Goal: Transaction & Acquisition: Purchase product/service

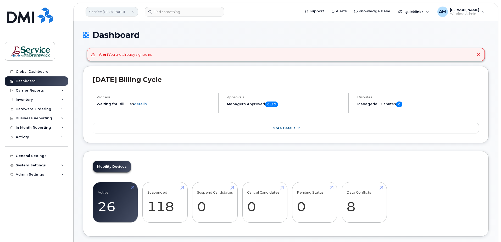
click at [110, 10] on link "Service New Brunswick (SNB)" at bounding box center [112, 11] width 52 height 9
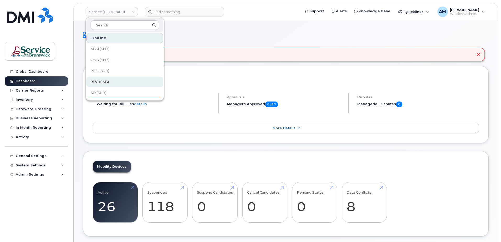
scroll to position [254, 0]
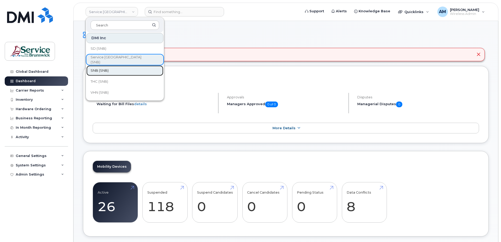
click at [102, 70] on span "SNB (SNB)" at bounding box center [100, 70] width 18 height 5
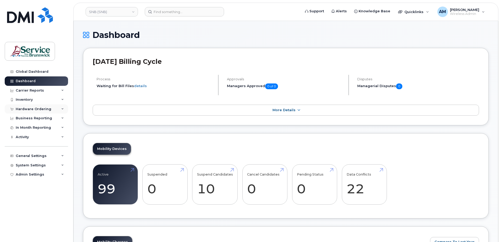
click at [28, 108] on div "Hardware Ordering" at bounding box center [34, 109] width 36 height 4
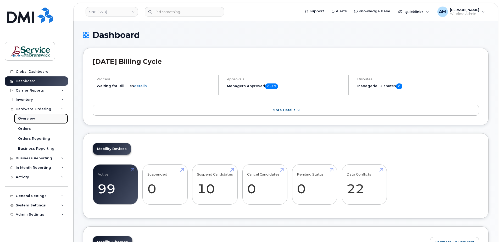
click at [33, 119] on div "Overview" at bounding box center [26, 118] width 17 height 5
click at [27, 118] on div "Overview" at bounding box center [26, 118] width 17 height 5
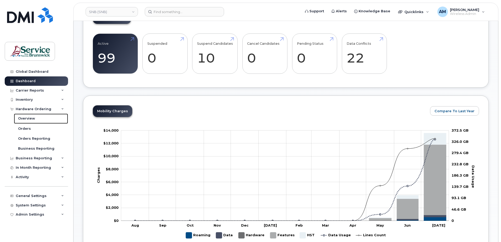
scroll to position [26, 0]
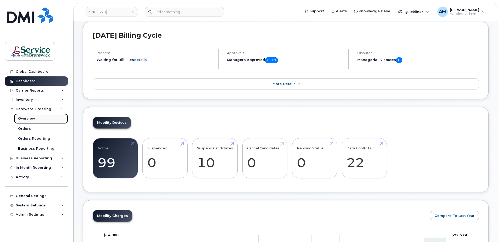
click at [24, 119] on div "Overview" at bounding box center [26, 118] width 17 height 5
click at [26, 128] on div "Orders" at bounding box center [24, 128] width 13 height 5
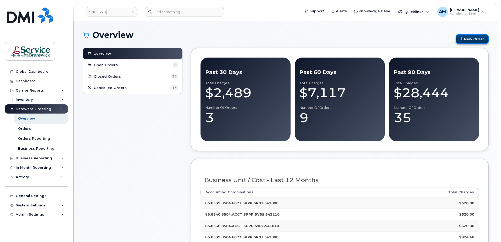
click at [481, 38] on link "New Order" at bounding box center [472, 39] width 33 height 10
click at [482, 40] on link "New Order" at bounding box center [472, 39] width 33 height 10
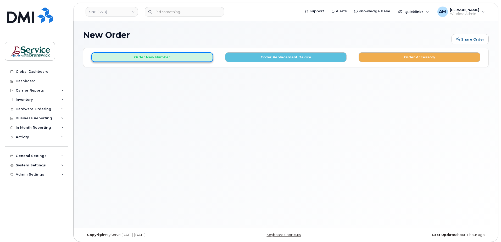
click at [155, 56] on button "Order New Number" at bounding box center [152, 57] width 122 height 10
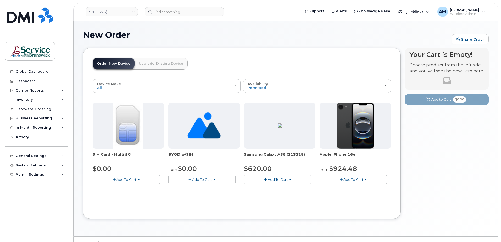
click at [124, 178] on span "Add To Cart" at bounding box center [126, 179] width 20 height 4
click at [125, 178] on span "Add To Cart" at bounding box center [126, 179] width 20 height 4
click at [139, 178] on button "Add To Cart" at bounding box center [126, 179] width 67 height 9
click at [125, 190] on link "$0.00 - New Activation" at bounding box center [119, 189] width 50 height 7
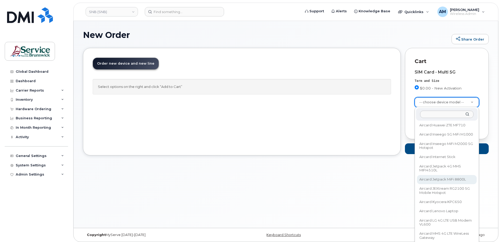
scroll to position [759, 0]
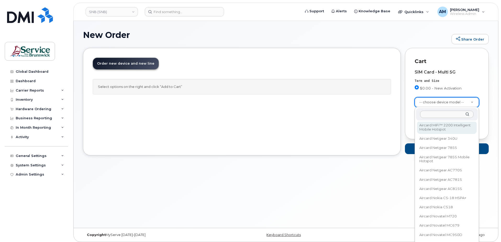
click at [435, 115] on input "text" at bounding box center [446, 115] width 53 height 8
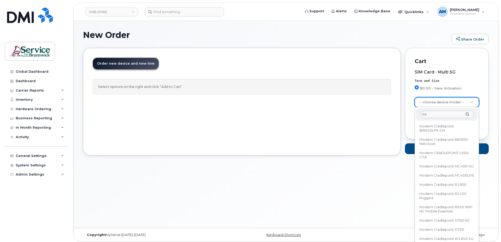
scroll to position [0, 0]
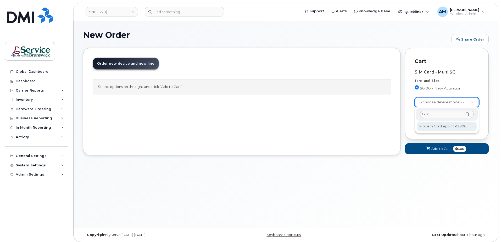
type input "1900"
select select "3075"
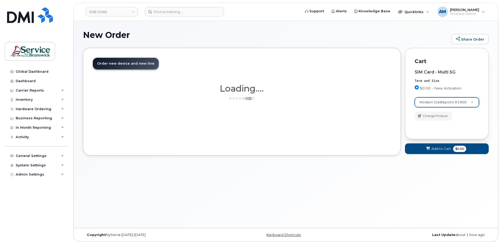
drag, startPoint x: 376, startPoint y: 184, endPoint x: 306, endPoint y: 182, distance: 70.2
click at [373, 185] on div "New Order Share Order × Share This Order If you want to allow others to create …" at bounding box center [286, 124] width 424 height 207
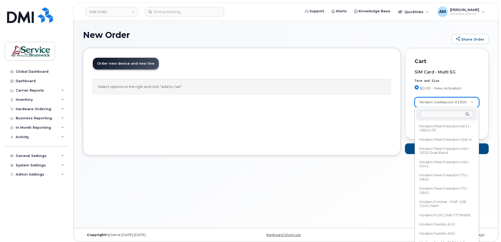
scroll to position [22774, 0]
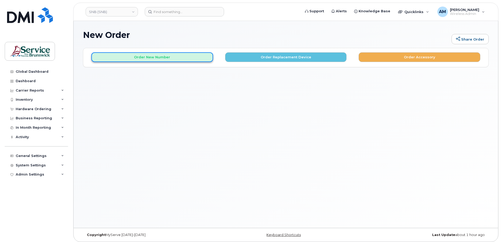
click at [159, 58] on button "Order New Number" at bounding box center [152, 57] width 122 height 10
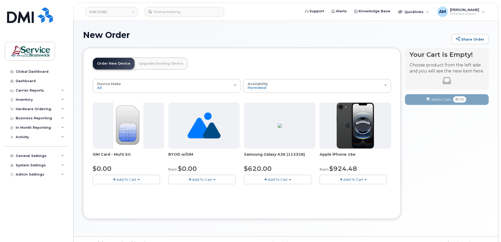
click at [128, 179] on span "Add To Cart" at bounding box center [126, 179] width 20 height 4
click at [117, 190] on link "$0.00 - New Activation" at bounding box center [119, 189] width 50 height 7
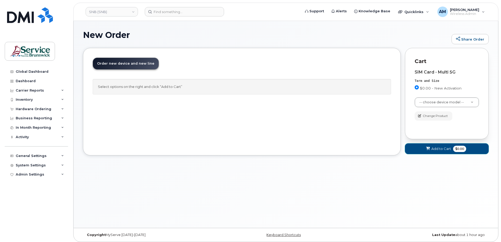
click at [441, 148] on span "Add to Cart" at bounding box center [441, 148] width 20 height 5
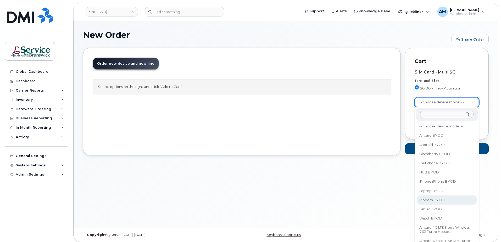
select select "2504"
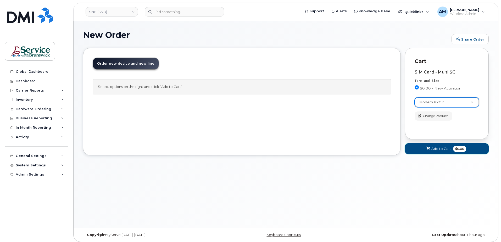
click at [434, 149] on span "Add to Cart" at bounding box center [441, 148] width 20 height 5
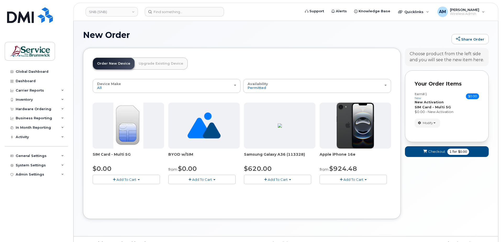
scroll to position [11, 0]
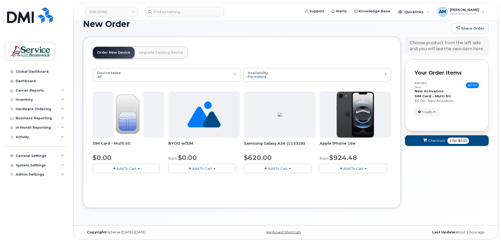
click at [134, 167] on span "Add To Cart" at bounding box center [126, 168] width 20 height 4
click at [124, 177] on link "$0.00 - New Activation" at bounding box center [119, 178] width 50 height 7
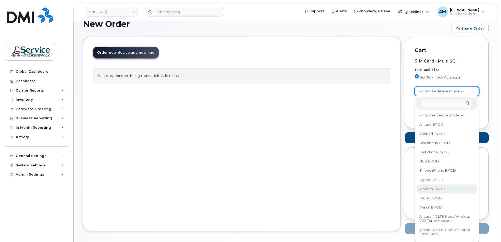
select select "2504"
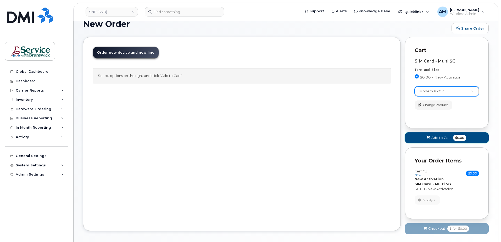
click at [439, 137] on span "Add to Cart" at bounding box center [441, 137] width 20 height 5
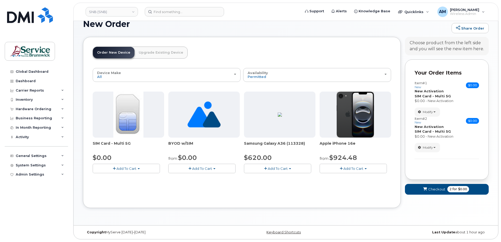
click at [126, 168] on span "Add To Cart" at bounding box center [126, 168] width 20 height 4
click at [125, 180] on link "$0.00 - New Activation" at bounding box center [119, 178] width 50 height 7
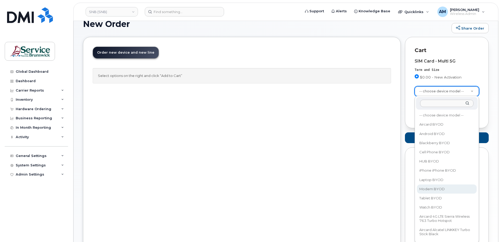
select select "2504"
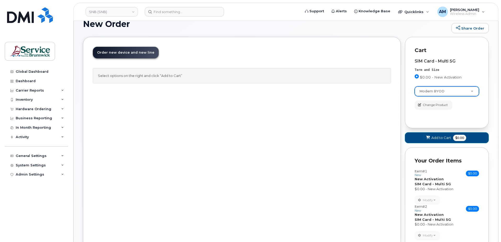
click at [440, 138] on span "Add to Cart" at bounding box center [441, 137] width 20 height 5
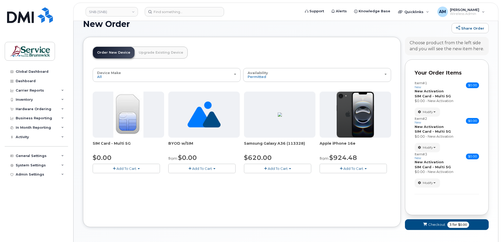
click at [123, 172] on button "Add To Cart" at bounding box center [126, 168] width 67 height 9
click at [123, 179] on link "$0.00 - New Activation" at bounding box center [119, 178] width 50 height 7
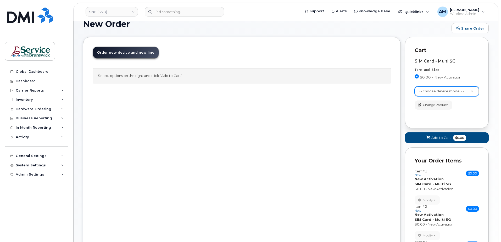
drag, startPoint x: 459, startPoint y: 83, endPoint x: 457, endPoint y: 87, distance: 4.1
click at [458, 84] on div "SIM Card - Multi 5G Term and Size $0.00 - New Activation Color -- choose device…" at bounding box center [446, 84] width 64 height 51
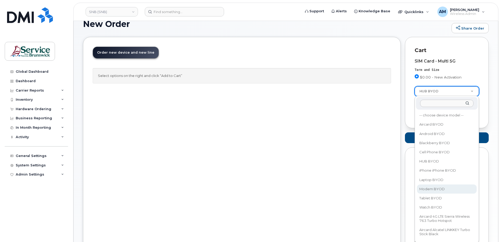
select select "2504"
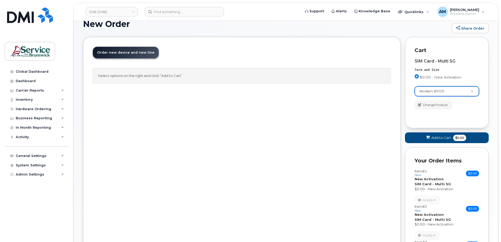
click at [426, 115] on div "SIM Card - Multi 5G Term and Size $0.00 - New Activation Color Modem BYOD -- ch…" at bounding box center [446, 86] width 64 height 64
click at [435, 140] on span "Add to Cart" at bounding box center [441, 137] width 20 height 5
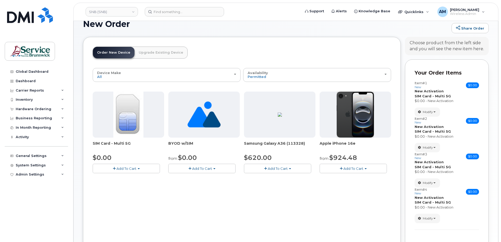
scroll to position [65, 0]
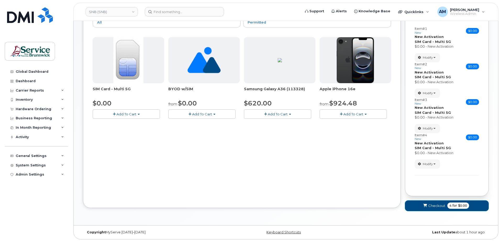
click at [437, 204] on span "Checkout" at bounding box center [436, 205] width 17 height 5
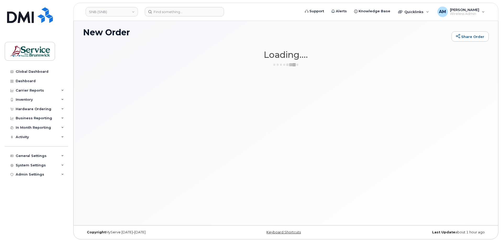
scroll to position [3, 0]
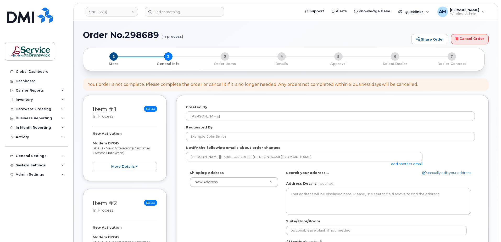
select select
click at [236, 63] on div "1 Store 2 General Info 3 Order Items 4 Details 5 Approval 6 Select Dealer 7 Dea…" at bounding box center [283, 59] width 393 height 14
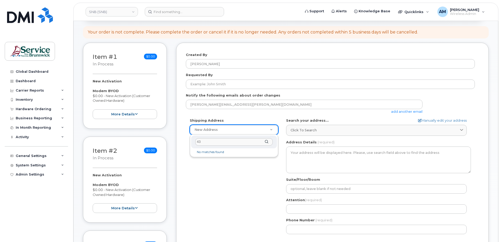
type input "4"
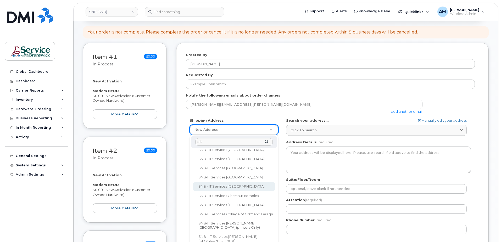
scroll to position [0, 0]
type input "snb"
select select
type textarea "[STREET_ADDRESS][PERSON_NAME]"
type input "[PERSON_NAME]"
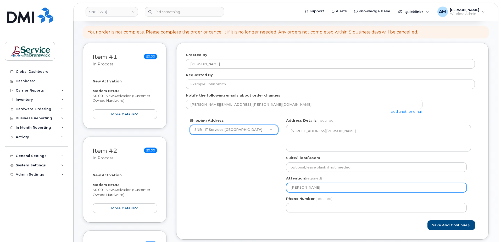
drag, startPoint x: 323, startPoint y: 189, endPoint x: 250, endPoint y: 183, distance: 73.3
click at [250, 183] on div "Shipping Address SNB - IT Services [GEOGRAPHIC_DATA] New Address ASD-E Main Off…" at bounding box center [330, 167] width 289 height 98
select select
type input "A"
select select
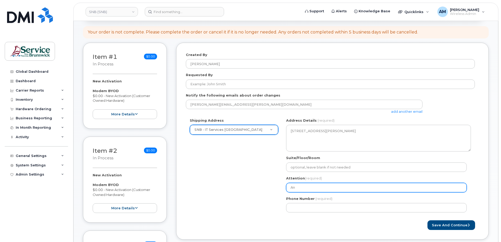
type input "And"
select select
type input "Andr"
select select
type input "Andre"
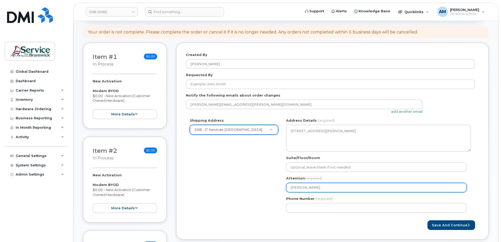
select select
type input "Andrew M"
select select
type input "Andrew Mo"
select select
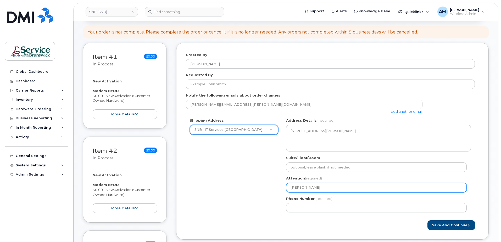
type input "Andrew Mor"
select select
type input "Andrew Morr"
select select
type input "Andrew Morri"
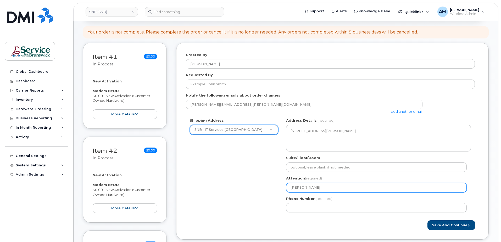
select select
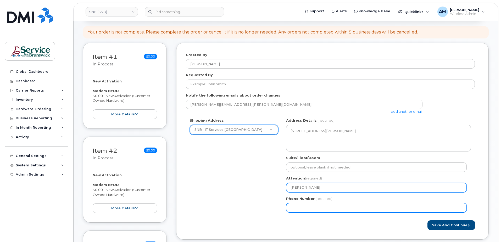
type input "[PERSON_NAME]"
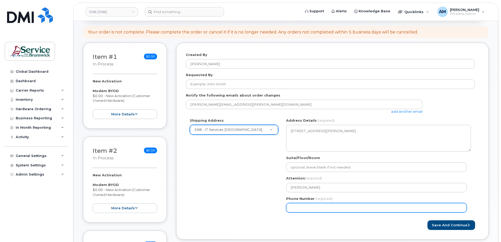
drag, startPoint x: 298, startPoint y: 204, endPoint x: 307, endPoint y: 209, distance: 10.1
click at [298, 204] on input "Phone Number" at bounding box center [376, 207] width 181 height 9
type input "5062923931"
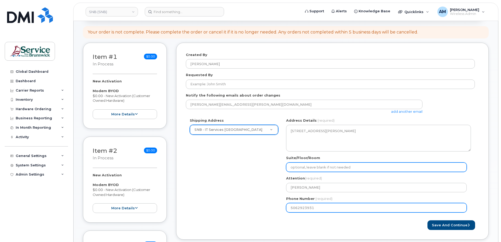
select select
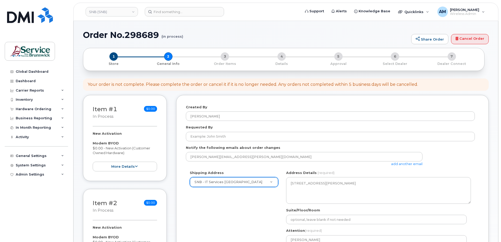
click at [144, 133] on div "New Activation Modem BYOD $0.00 - New Activation (Customer Owned Hardware) more…" at bounding box center [125, 151] width 64 height 40
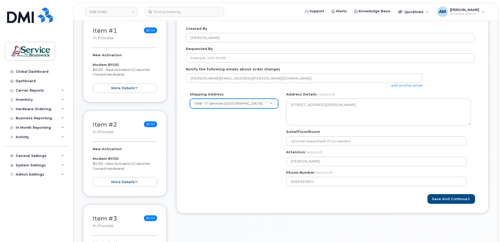
click at [150, 158] on div "New Activation Modem BYOD $0.00 - New Activation (Customer Owned Hardware) more…" at bounding box center [125, 167] width 64 height 40
click at [449, 200] on button "Save and Continue" at bounding box center [451, 199] width 48 height 10
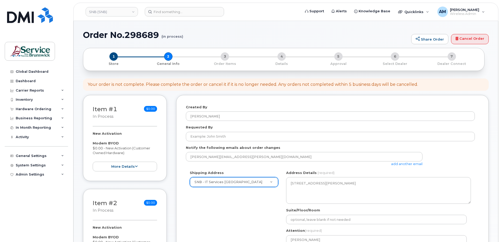
scroll to position [157, 0]
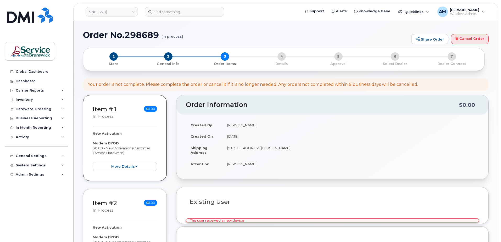
select select
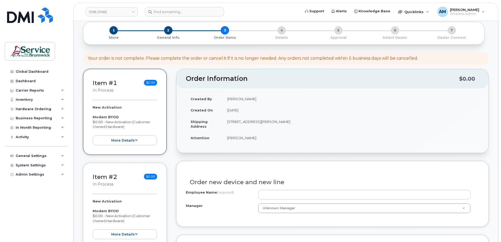
scroll to position [105, 0]
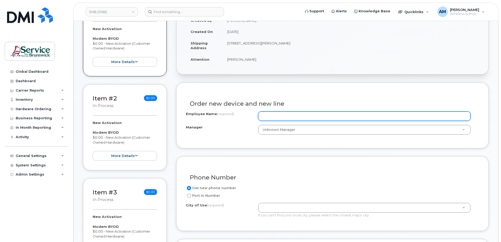
click at [281, 116] on input "Employee Name (required)" at bounding box center [364, 115] width 212 height 9
type input "[PERSON_NAME]"
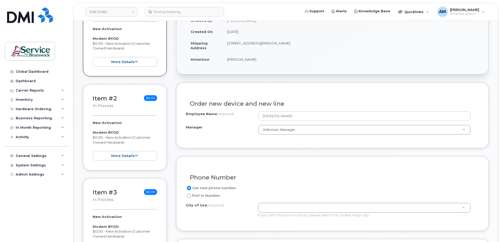
click at [214, 186] on label "Get new phone number" at bounding box center [211, 188] width 50 height 6
click at [191, 186] on input "Get new phone number" at bounding box center [189, 188] width 4 height 4
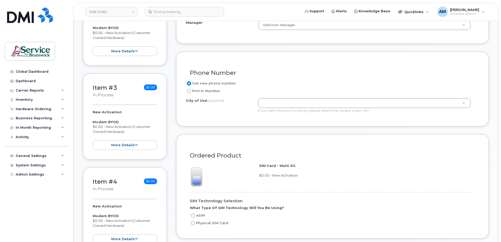
scroll to position [236, 0]
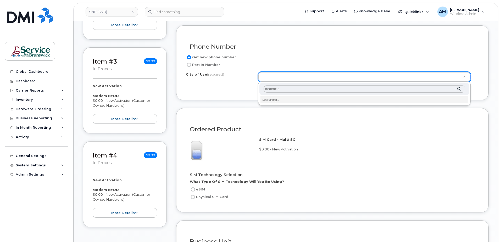
type input "frederciton"
drag, startPoint x: 288, startPoint y: 86, endPoint x: 296, endPoint y: 88, distance: 8.3
click at [289, 86] on input "frederciton" at bounding box center [364, 89] width 201 height 8
drag, startPoint x: 296, startPoint y: 88, endPoint x: 201, endPoint y: 88, distance: 94.7
click at [201, 88] on body "SNB (SNB) Support Alerts Knowledge Base Quicklinks Suspend / Cancel Device Chan…" at bounding box center [250, 200] width 501 height 872
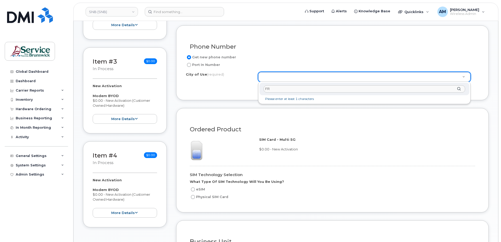
type input "F"
type input "fre"
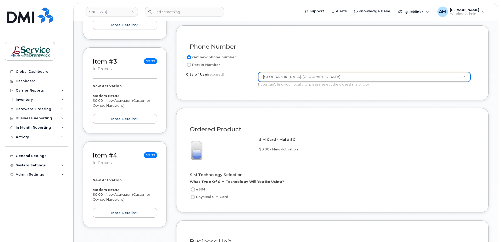
type input "1578"
click at [193, 197] on input "Physical SIM Card" at bounding box center [193, 197] width 4 height 4
radio input "true"
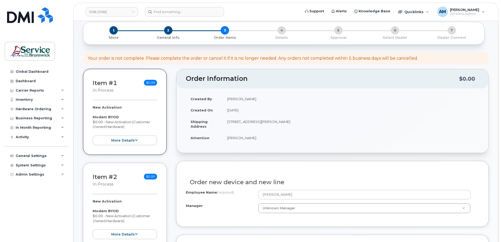
scroll to position [105, 0]
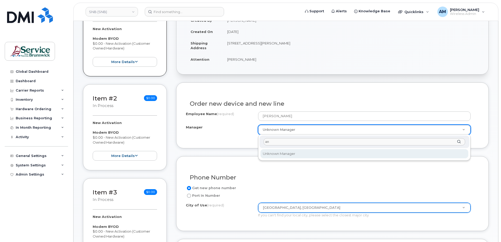
type input "a"
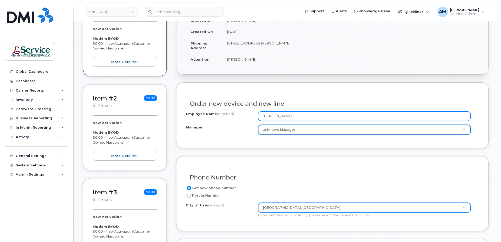
click at [298, 117] on input "[PERSON_NAME]" at bounding box center [364, 115] width 212 height 9
drag, startPoint x: 302, startPoint y: 115, endPoint x: 235, endPoint y: 114, distance: 67.5
click at [235, 114] on div "Employee Name (required) Andrew Morris" at bounding box center [332, 115] width 293 height 9
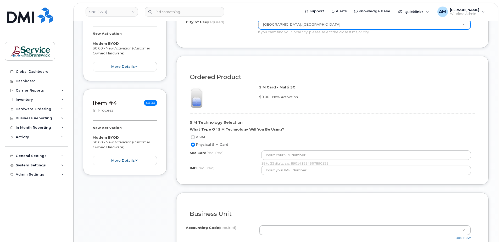
scroll to position [314, 0]
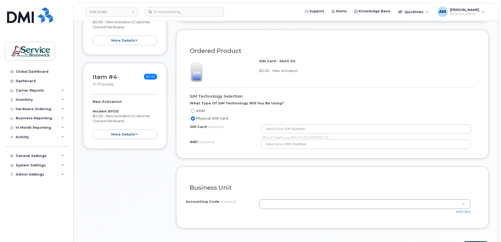
type input "Network Services r980-1"
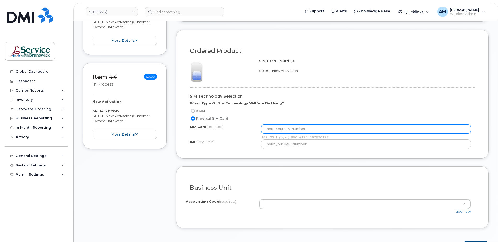
click at [280, 130] on input "text" at bounding box center [366, 128] width 210 height 9
paste input "89302610207729562238"
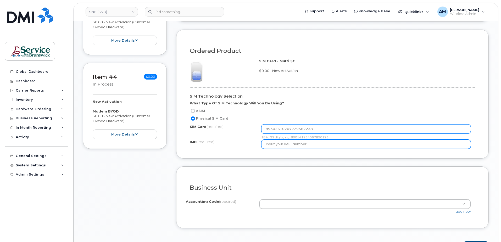
type input "89302610207729562238"
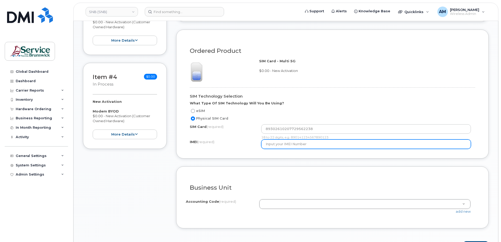
click at [285, 144] on input "text" at bounding box center [366, 143] width 210 height 9
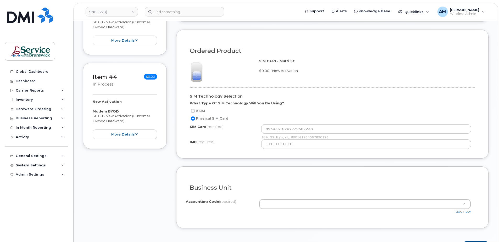
drag, startPoint x: 319, startPoint y: 137, endPoint x: 292, endPoint y: 139, distance: 27.3
click at [292, 139] on div "18 to 22 digits, e.g. 890141234567890123" at bounding box center [366, 137] width 210 height 4
copy div "890141234567890123"
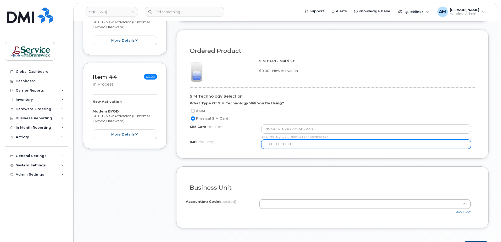
drag, startPoint x: 307, startPoint y: 149, endPoint x: 309, endPoint y: 145, distance: 4.2
click at [307, 149] on div "Ordered Product SIM Card - Multi 5G $0.00 - New Activation SIM Technology Selec…" at bounding box center [332, 94] width 312 height 129
click at [310, 145] on input "111111111111" at bounding box center [366, 143] width 210 height 9
drag, startPoint x: 304, startPoint y: 143, endPoint x: 205, endPoint y: 137, distance: 99.4
click at [205, 137] on div "SIM Technology Selection What Type Of SIM Technology Will You Be Using? eSIM Ph…" at bounding box center [332, 115] width 293 height 65
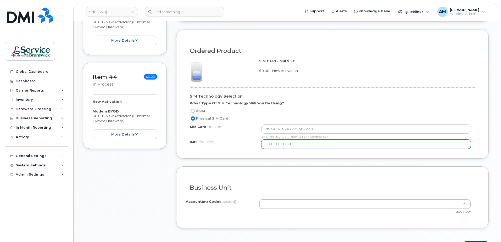
paste input "111119"
type input "111111111111111119"
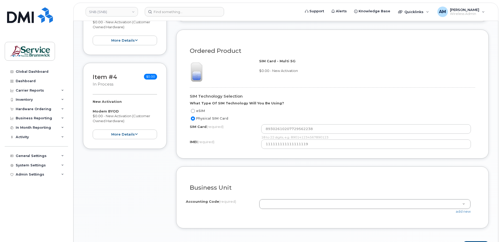
click at [279, 161] on form "Existing User Additional cost to upgrading the device Selected device is Eligib…" at bounding box center [332, 62] width 312 height 378
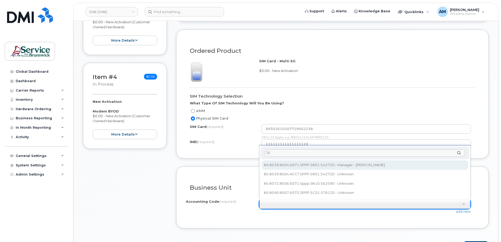
type input "720"
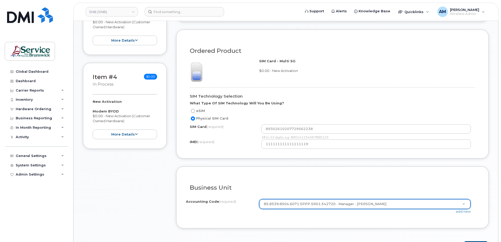
select select "85.8539.8504.6071.5PPP.5R01.542720"
click at [334, 215] on div "Accounting Code (required) 85.8539.8504.6071.5PPP.5R01.542720 - Manager - Andre…" at bounding box center [332, 209] width 293 height 20
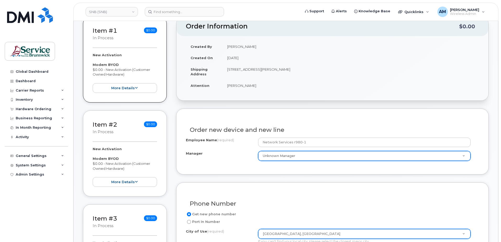
scroll to position [52, 0]
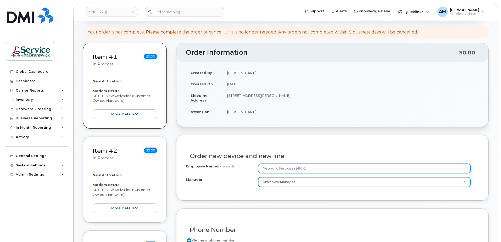
drag, startPoint x: 264, startPoint y: 162, endPoint x: 212, endPoint y: 159, distance: 52.2
click at [212, 159] on div "Order new device and new line Employee Name (required) Network Services r980-1 …" at bounding box center [332, 168] width 312 height 66
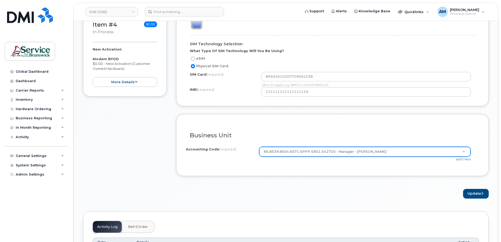
scroll to position [419, 0]
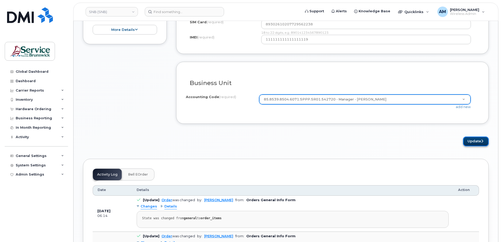
click at [481, 142] on icon "submit" at bounding box center [482, 140] width 2 height 3
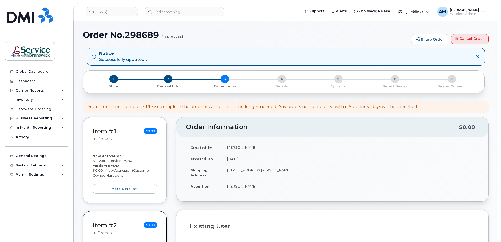
select select
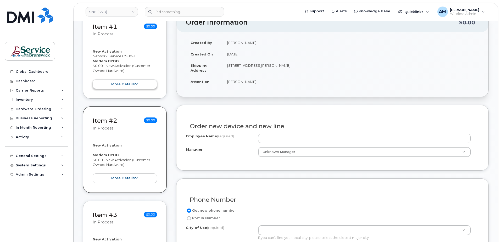
scroll to position [131, 0]
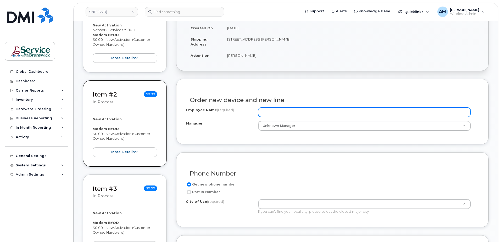
click at [281, 115] on input "Employee Name (required)" at bounding box center [364, 112] width 212 height 9
drag, startPoint x: 298, startPoint y: 108, endPoint x: 301, endPoint y: 110, distance: 3.2
click at [298, 108] on input "Employee Name (required)" at bounding box center [364, 112] width 212 height 9
paste input "Network Services r980-2"
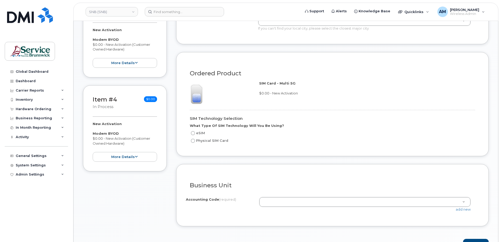
scroll to position [340, 0]
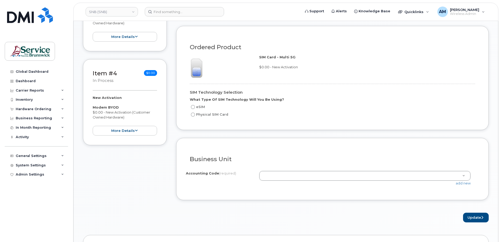
type input "Network Services r980-2"
click at [195, 112] on label "Physical SIM Card" at bounding box center [209, 114] width 38 height 6
click at [195, 113] on input "Physical SIM Card" at bounding box center [193, 115] width 4 height 4
radio input "true"
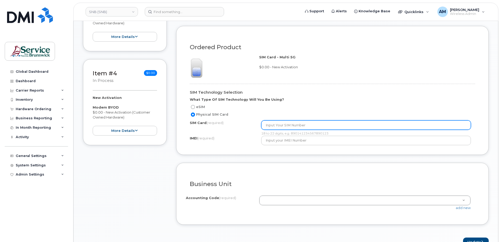
drag, startPoint x: 289, startPoint y: 125, endPoint x: 292, endPoint y: 124, distance: 3.2
click at [289, 125] on input "text" at bounding box center [366, 124] width 210 height 9
paste input "89302610207729993573"
type input "89302610207729993573"
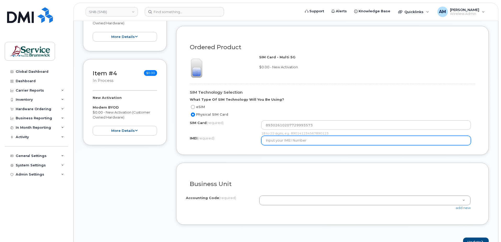
click at [315, 139] on input "text" at bounding box center [366, 140] width 210 height 9
paste input "111111111111111119"
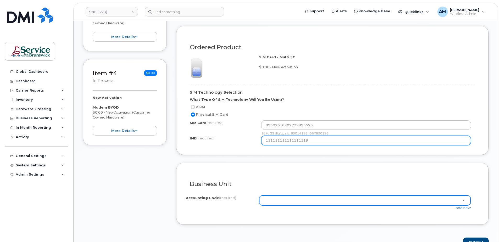
type input "111111111111111119"
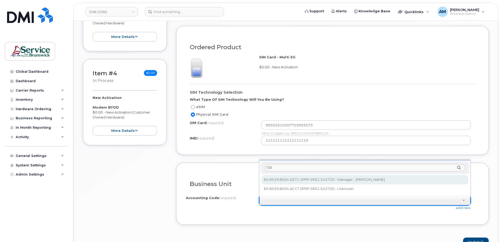
type input "720"
select select "85.8539.8504.6071.5PPP.5R01.542720"
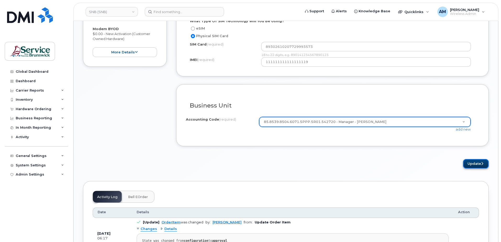
click at [476, 161] on button "Update" at bounding box center [476, 164] width 26 height 10
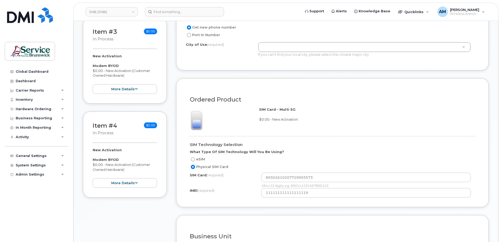
scroll to position [419, 0]
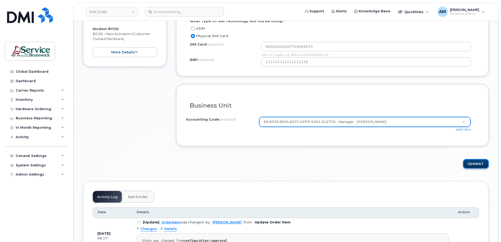
click at [475, 166] on button "Update" at bounding box center [476, 164] width 26 height 10
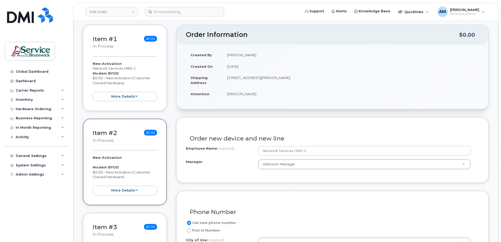
scroll to position [171, 0]
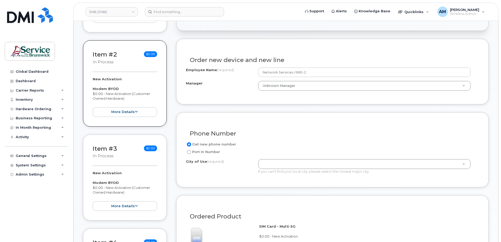
click at [286, 146] on div "Get new phone number" at bounding box center [330, 144] width 289 height 6
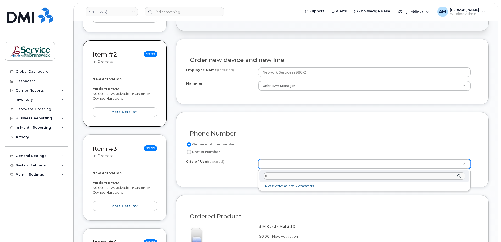
type input "fre"
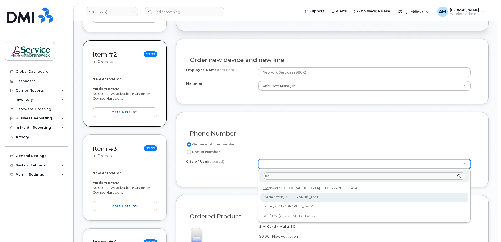
type input "1578"
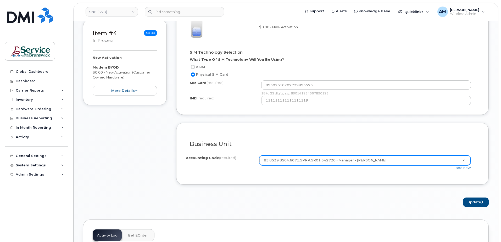
scroll to position [485, 0]
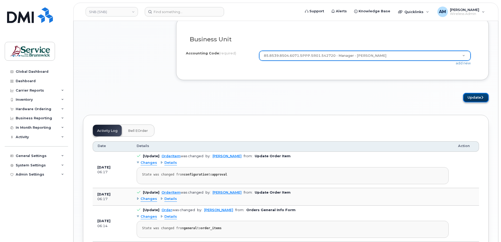
click at [474, 96] on button "Update" at bounding box center [476, 98] width 26 height 10
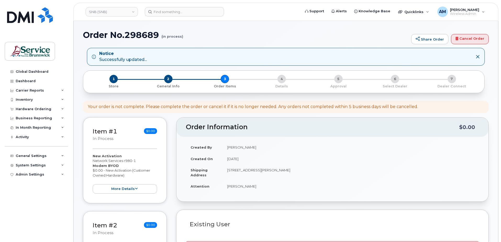
select select
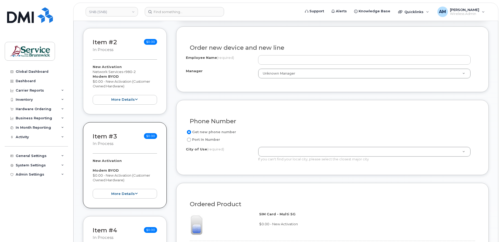
scroll to position [79, 0]
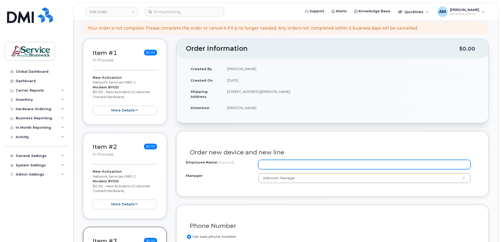
click at [273, 165] on input "Employee Name (required)" at bounding box center [364, 164] width 212 height 9
paste input "Network Services r980-3"
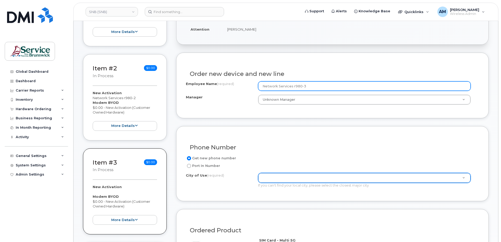
type input "Network Services r980-3"
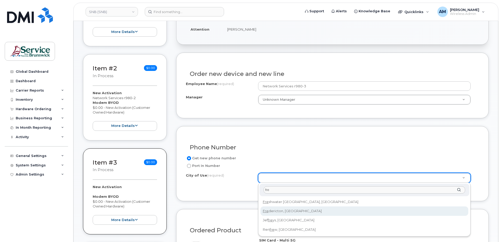
type input "fre"
type input "1578"
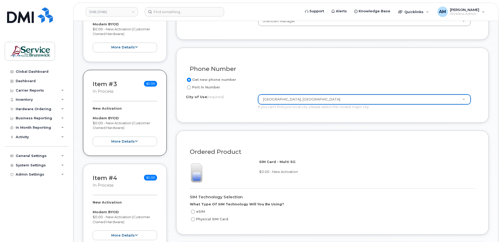
scroll to position [262, 0]
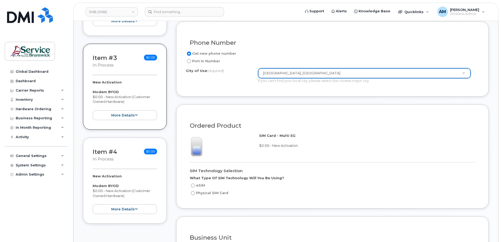
click at [199, 194] on label "Physical SIM Card" at bounding box center [209, 193] width 38 height 6
click at [195, 194] on input "Physical SIM Card" at bounding box center [193, 193] width 4 height 4
radio input "true"
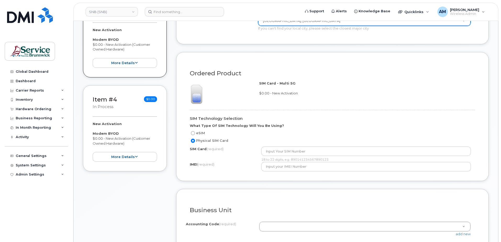
scroll to position [340, 0]
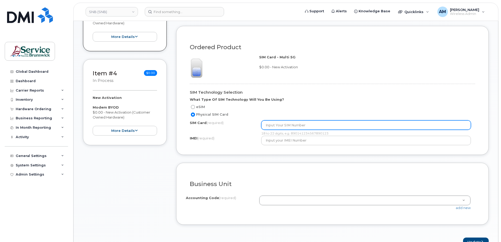
click at [316, 124] on input "text" at bounding box center [366, 124] width 210 height 9
paste input "89302610207729993599"
type input "89302610207729993599"
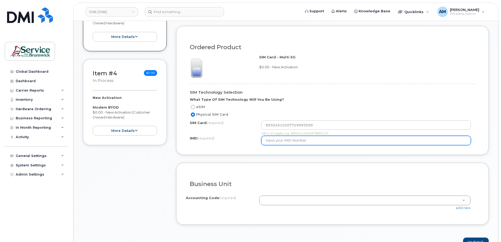
click at [271, 137] on input "text" at bounding box center [366, 140] width 210 height 9
paste input "111111111111111119"
type input "111111111111111119"
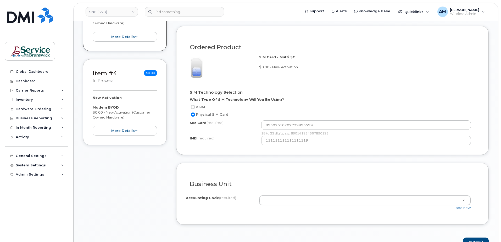
click at [291, 162] on form "Existing User Additional cost to upgrading the device Selected device is Eligib…" at bounding box center [332, 58] width 312 height 378
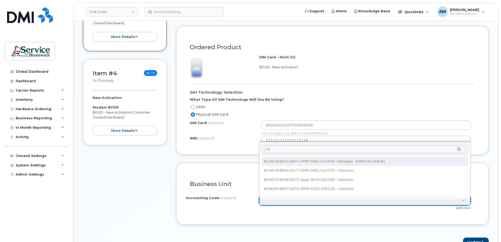
type input "720"
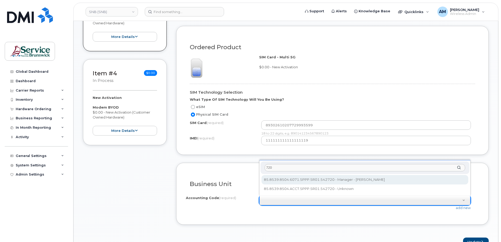
select select "85.8539.8504.6071.5PPP.5R01.542720"
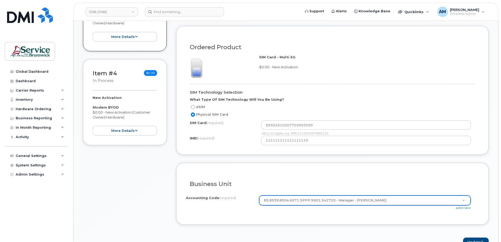
click at [436, 209] on div "add new" at bounding box center [367, 207] width 216 height 5
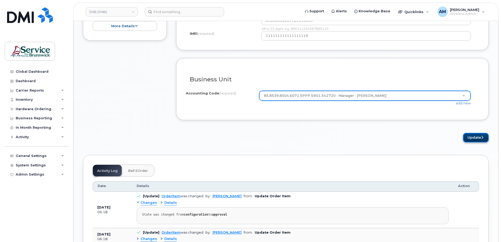
click at [478, 138] on button "Update" at bounding box center [476, 138] width 26 height 10
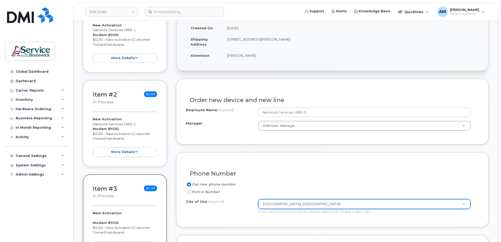
scroll to position [26, 0]
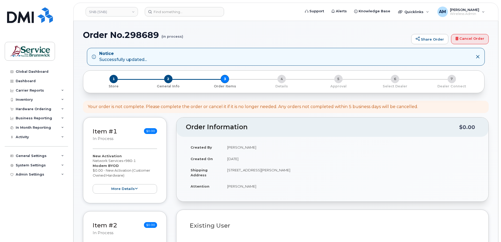
select select
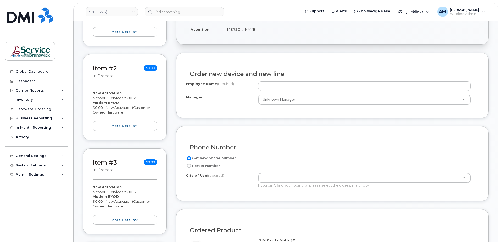
scroll to position [79, 0]
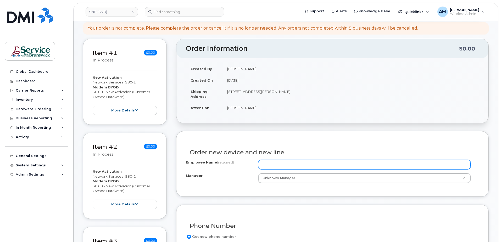
click at [313, 164] on input "Employee Name (required)" at bounding box center [364, 164] width 212 height 9
paste input "Network Services r980-4"
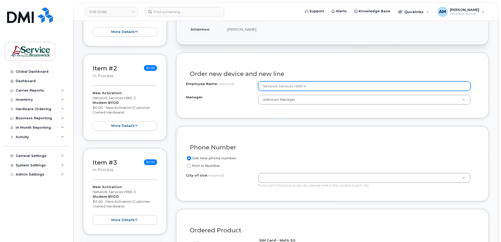
scroll to position [209, 0]
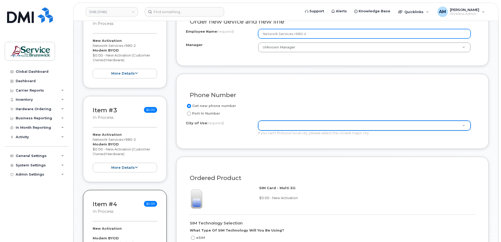
type input "Network Services r980-4"
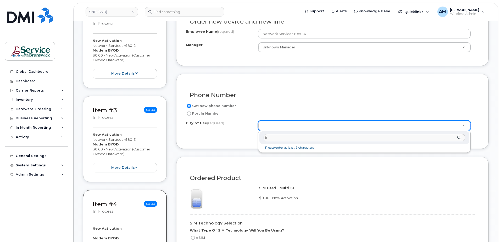
type input "fre"
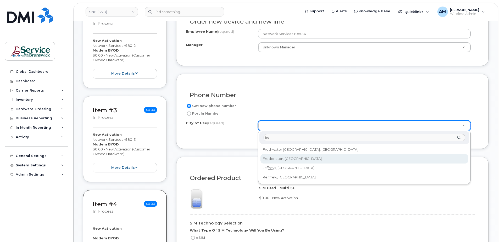
type input "1578"
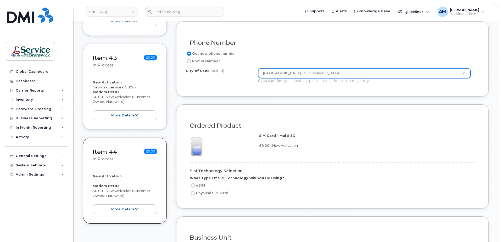
scroll to position [288, 0]
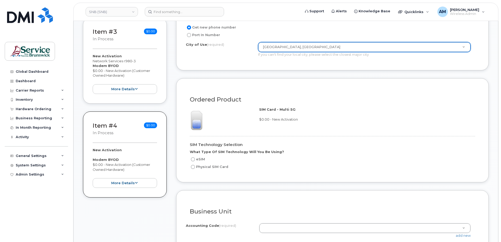
click at [195, 168] on label "Physical SIM Card" at bounding box center [209, 167] width 38 height 6
click at [195, 168] on input "Physical SIM Card" at bounding box center [193, 167] width 4 height 4
radio input "true"
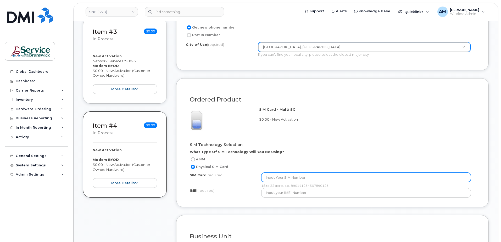
click at [300, 182] on input "text" at bounding box center [366, 177] width 210 height 9
paste input "89302610207729993581"
type input "89302610207729993581"
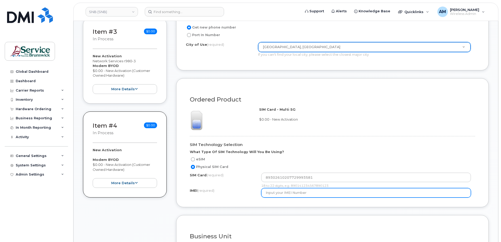
click at [277, 194] on input "text" at bounding box center [366, 192] width 210 height 9
paste input "111111111111111119"
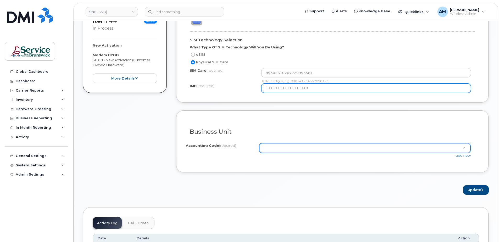
type input "111111111111111119"
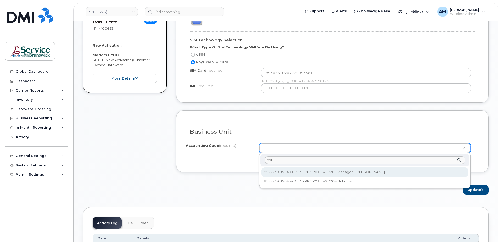
type input "720"
drag, startPoint x: 333, startPoint y: 171, endPoint x: 336, endPoint y: 172, distance: 3.1
select select "85.8539.8504.6071.5PPP.5R01.542720"
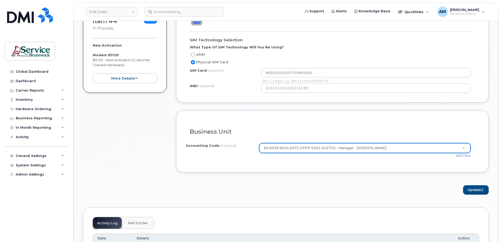
click at [475, 189] on button "Update" at bounding box center [476, 190] width 26 height 10
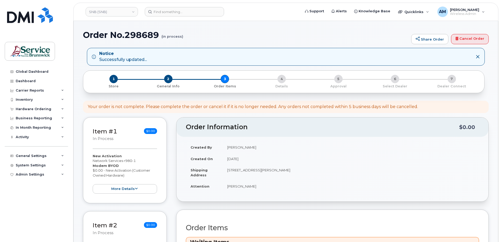
scroll to position [52, 0]
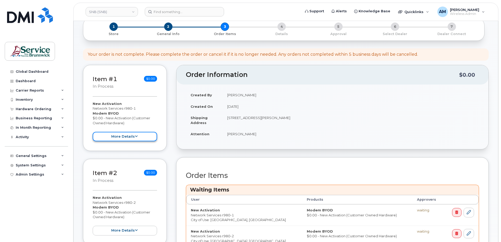
click at [141, 138] on button "more details" at bounding box center [125, 137] width 64 height 10
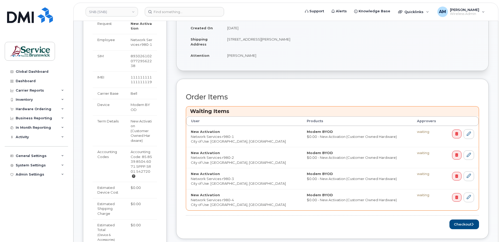
scroll to position [236, 0]
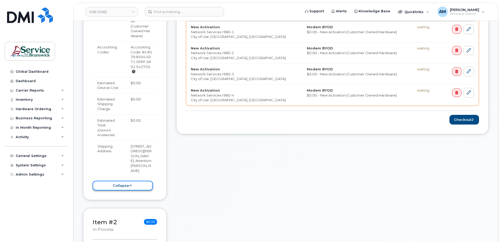
click at [136, 190] on button "collapse" at bounding box center [123, 186] width 60 height 10
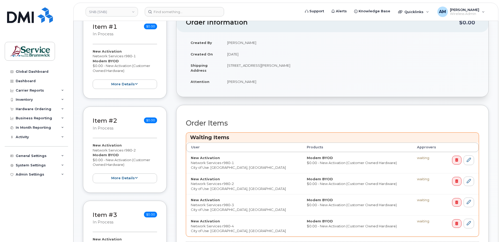
scroll to position [183, 0]
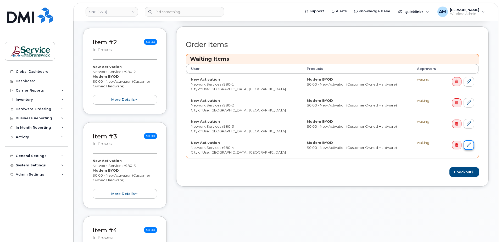
click at [469, 145] on icon at bounding box center [469, 145] width 4 height 4
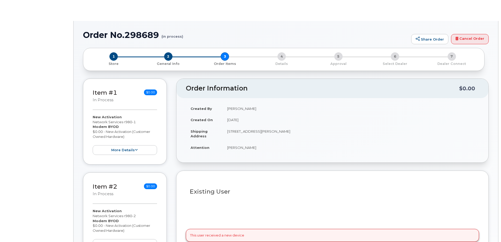
radio input "true"
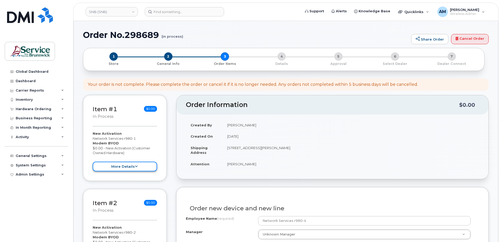
click at [105, 166] on button "more details" at bounding box center [125, 167] width 64 height 10
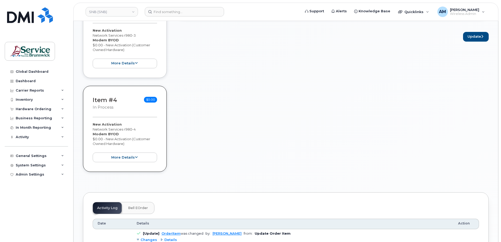
scroll to position [471, 0]
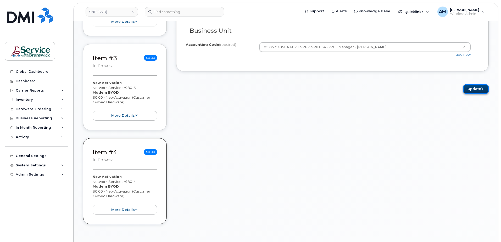
click at [478, 91] on button "Update" at bounding box center [476, 89] width 26 height 10
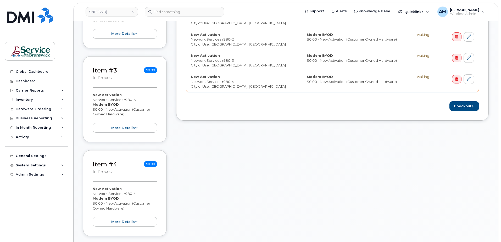
scroll to position [144, 0]
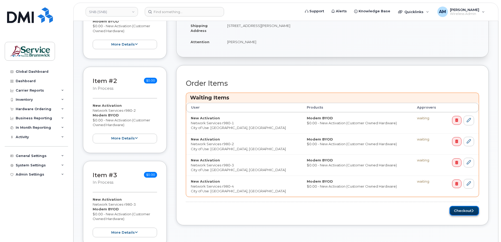
click at [464, 210] on button "Checkout" at bounding box center [464, 211] width 30 height 10
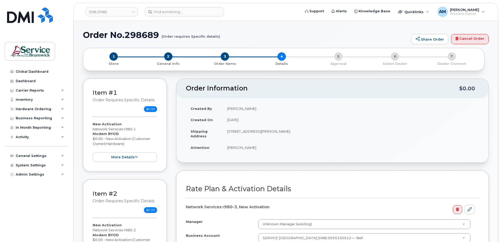
select select
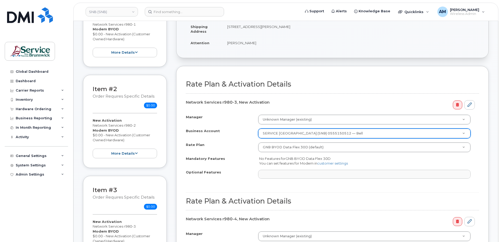
scroll to position [131, 0]
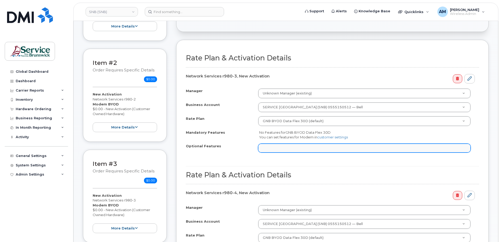
click at [281, 145] on ul at bounding box center [364, 148] width 212 height 8
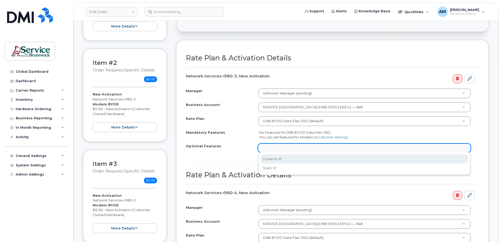
select select "Dynamic IP"
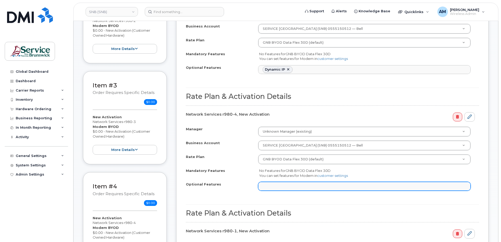
scroll to position [236, 0]
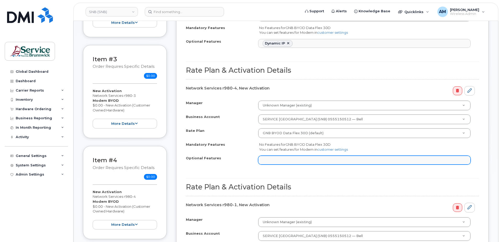
click at [302, 157] on ul at bounding box center [364, 160] width 212 height 8
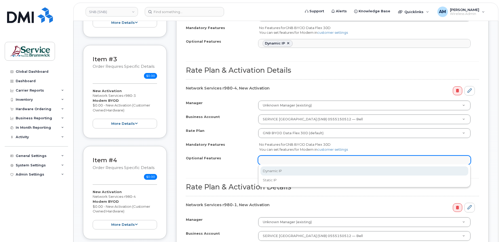
select select "Dynamic IP"
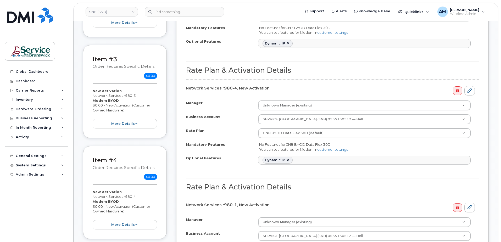
scroll to position [314, 0]
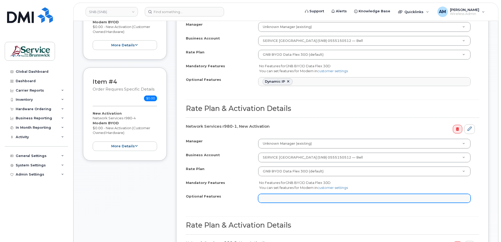
click at [285, 197] on ul at bounding box center [364, 198] width 212 height 8
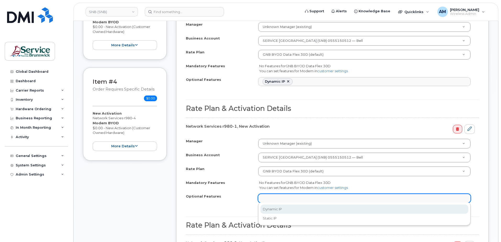
select select "Dynamic IP"
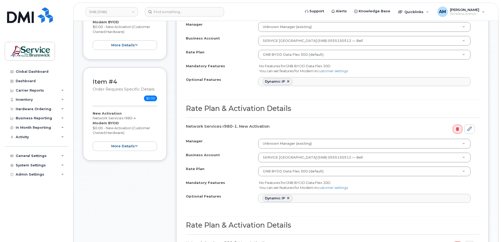
scroll to position [419, 0]
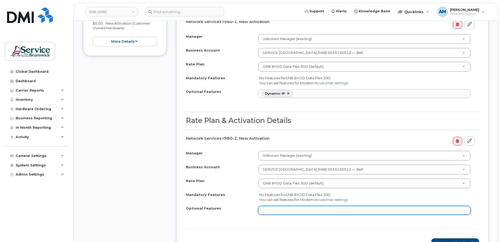
click at [286, 208] on ul at bounding box center [364, 210] width 212 height 8
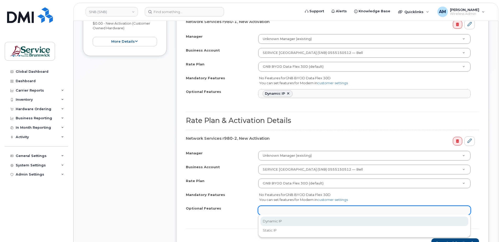
select select "Dynamic IP"
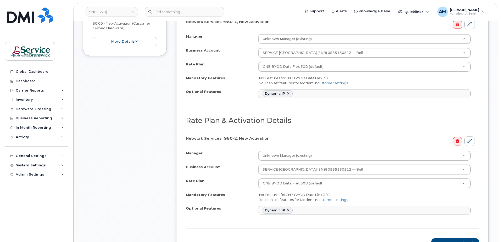
scroll to position [523, 0]
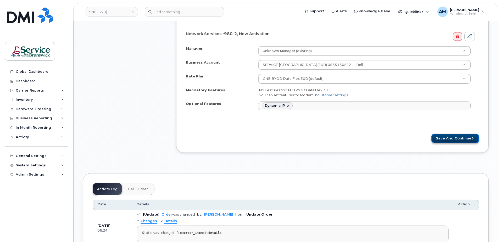
click at [453, 136] on button "Save and Continue" at bounding box center [455, 139] width 48 height 10
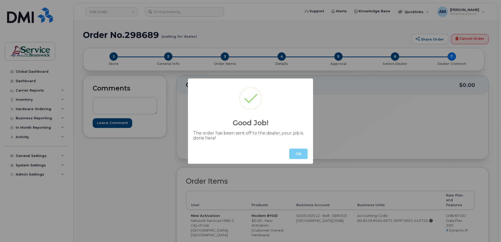
click at [299, 152] on button "OK" at bounding box center [298, 154] width 18 height 10
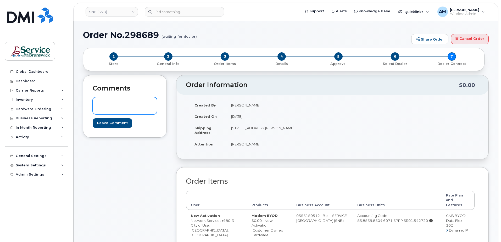
click at [113, 100] on textarea at bounding box center [125, 105] width 64 height 17
click at [125, 103] on textarea "Hi, all 4 of these [PERSON_NAME] are with me, just need an activation, and the …" at bounding box center [125, 105] width 64 height 17
drag, startPoint x: 129, startPoint y: 103, endPoint x: 138, endPoint y: 105, distance: 9.9
click at [130, 103] on textarea "Hi, all 4 of these pSIMs are with me, just need an activation, and the addition…" at bounding box center [125, 105] width 64 height 17
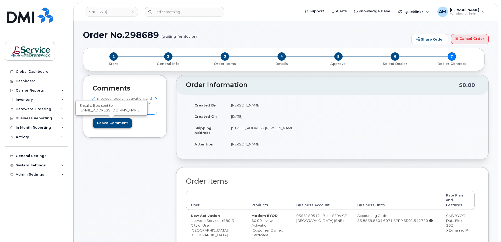
type textarea "Hi, all 4 of these pSIMs are with me, just need an activation, and the addition…"
click at [108, 119] on input "Leave Comment" at bounding box center [113, 123] width 40 height 10
type input "Create Event"
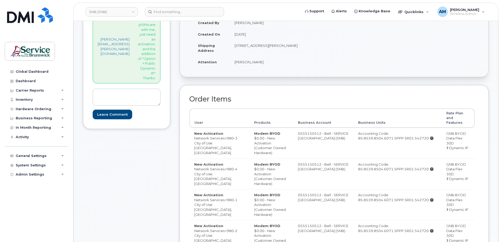
scroll to position [209, 0]
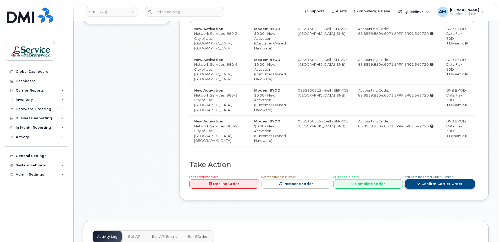
click at [422, 189] on link "Confirm Carrier Order" at bounding box center [440, 184] width 70 height 10
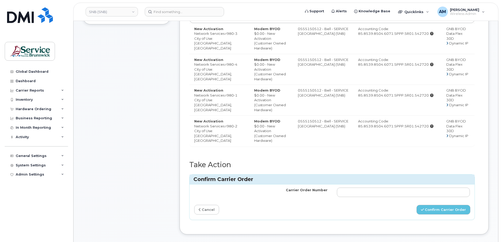
scroll to position [288, 0]
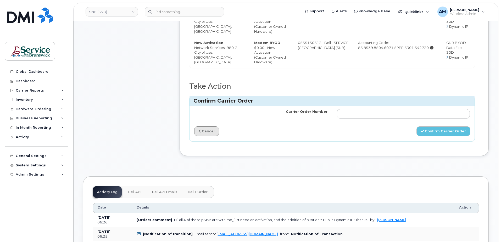
click at [213, 136] on link "cancel" at bounding box center [206, 131] width 25 height 10
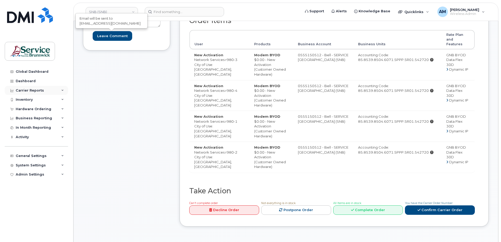
scroll to position [79, 0]
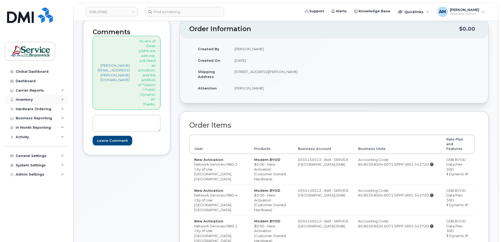
click at [34, 100] on div "Inventory" at bounding box center [36, 99] width 63 height 9
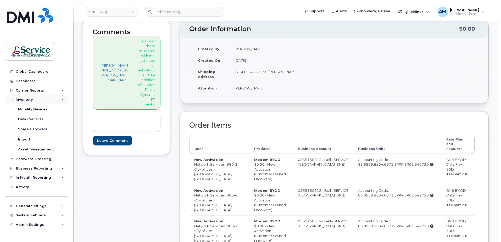
click at [29, 101] on div "Inventory" at bounding box center [24, 100] width 17 height 4
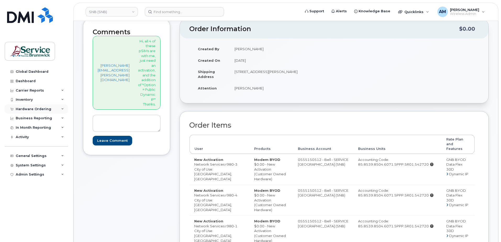
click at [31, 109] on div "Hardware Ordering" at bounding box center [34, 109] width 36 height 4
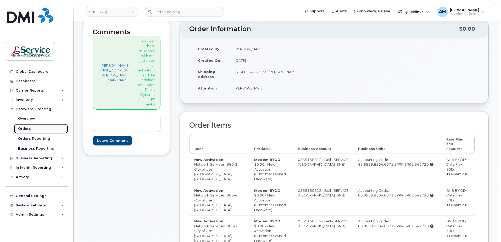
click at [29, 128] on div "Orders" at bounding box center [24, 128] width 13 height 5
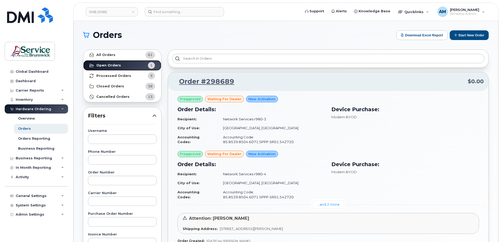
click at [114, 65] on strong "Open Orders" at bounding box center [108, 65] width 25 height 4
click at [331, 200] on link "...and 2 more" at bounding box center [328, 204] width 31 height 8
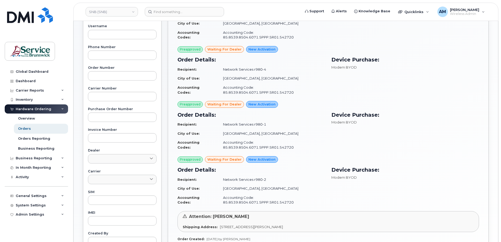
scroll to position [195, 0]
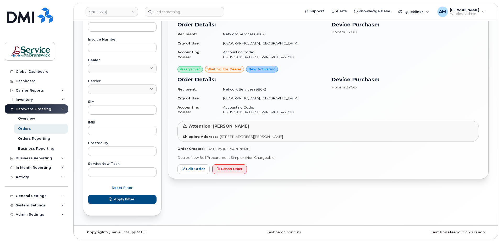
click at [299, 145] on div "Preapproved waiting for dealer New Activation Order Details: Recipient: Network…" at bounding box center [328, 37] width 320 height 283
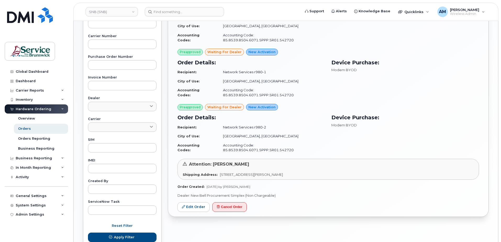
scroll to position [26, 0]
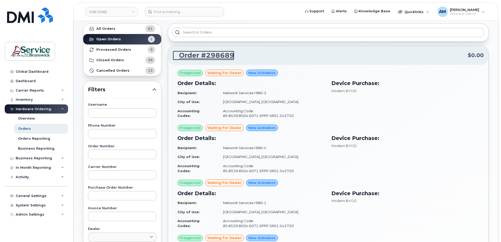
click at [204, 53] on link "Order #298689" at bounding box center [203, 55] width 61 height 9
